Goal: Browse casually

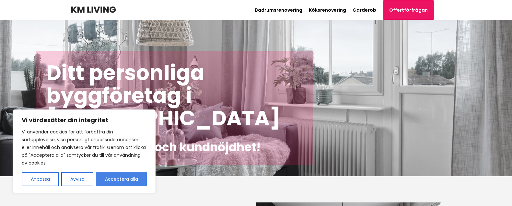
click at [117, 178] on button "Acceptera alla" at bounding box center [121, 179] width 51 height 14
checkbox input "true"
